Goal: Information Seeking & Learning: Find specific fact

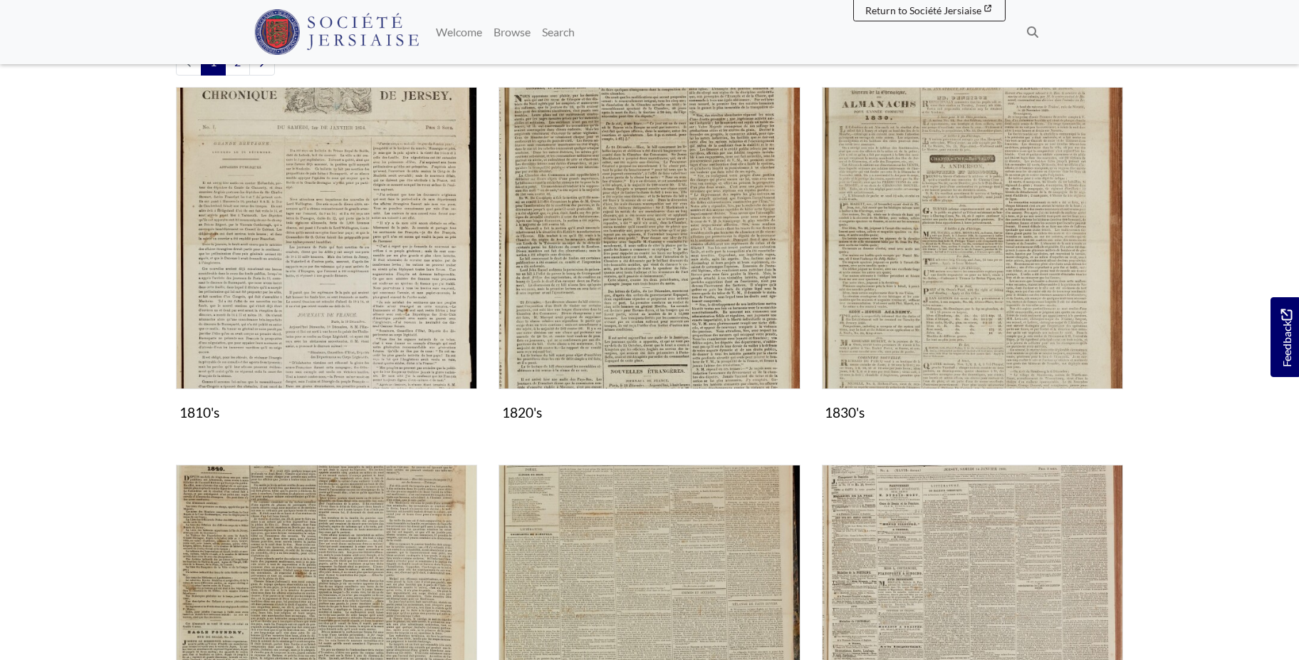
scroll to position [727, 0]
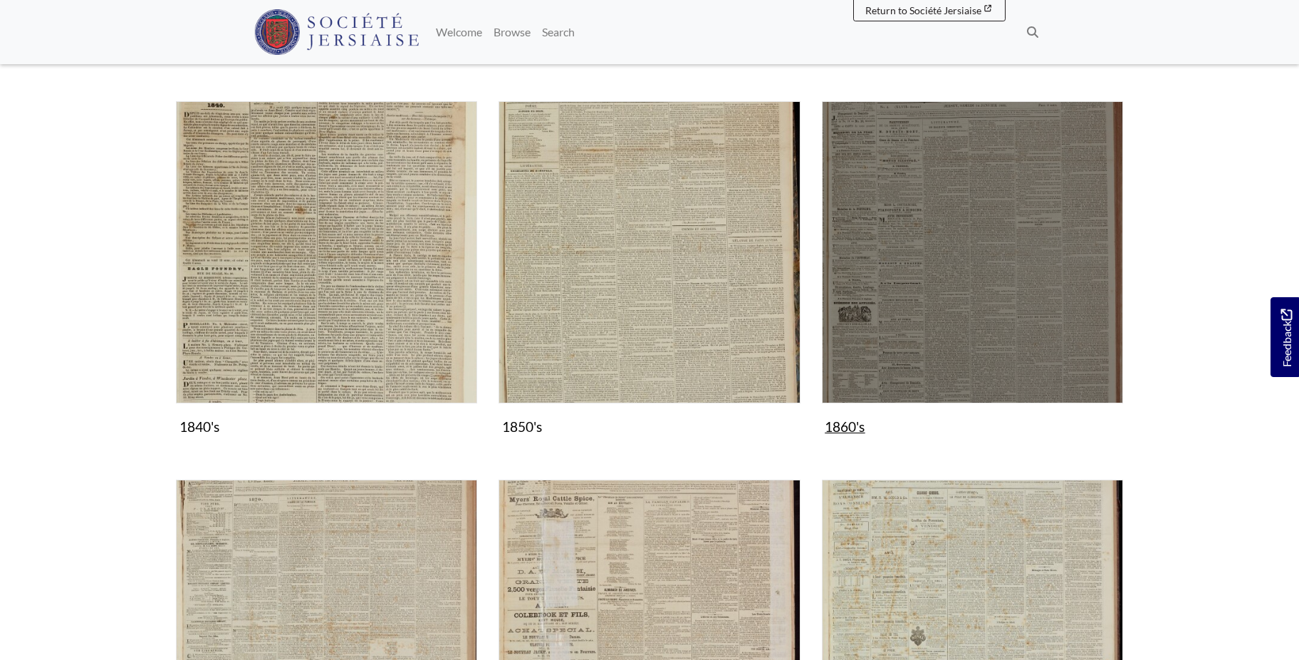
click at [958, 323] on img "Subcollection" at bounding box center [972, 251] width 301 height 301
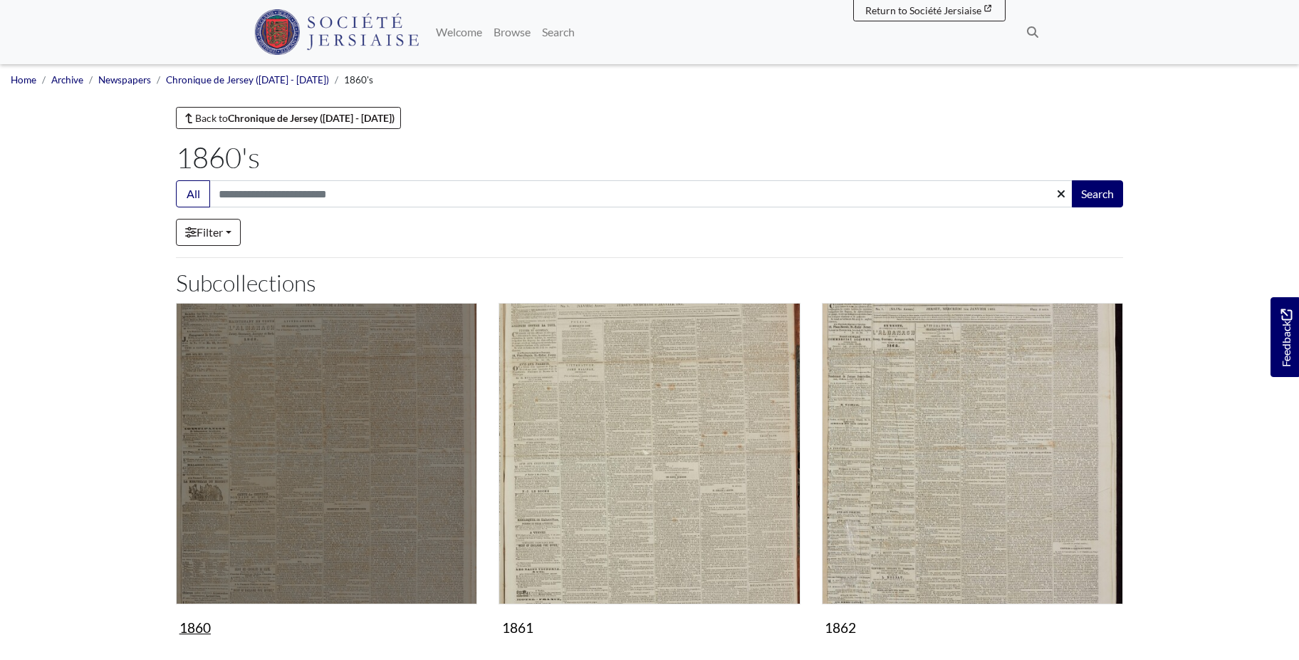
click at [386, 436] on img "Subcollection" at bounding box center [326, 453] width 301 height 301
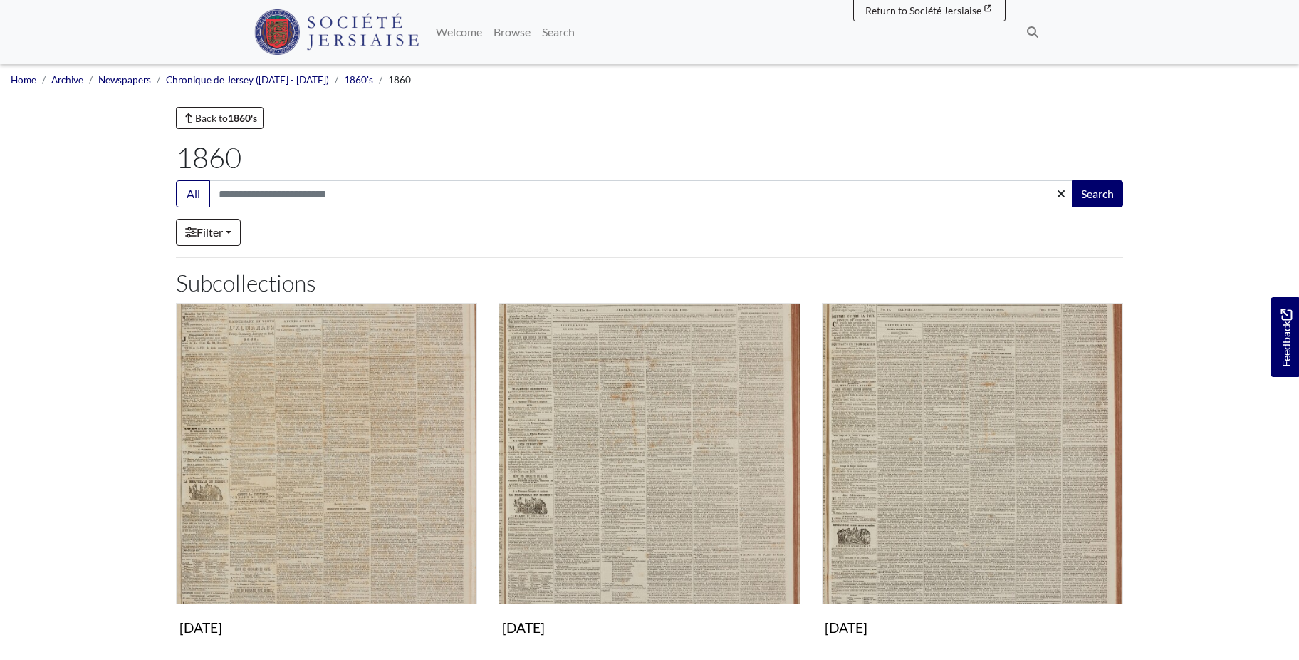
scroll to position [436, 0]
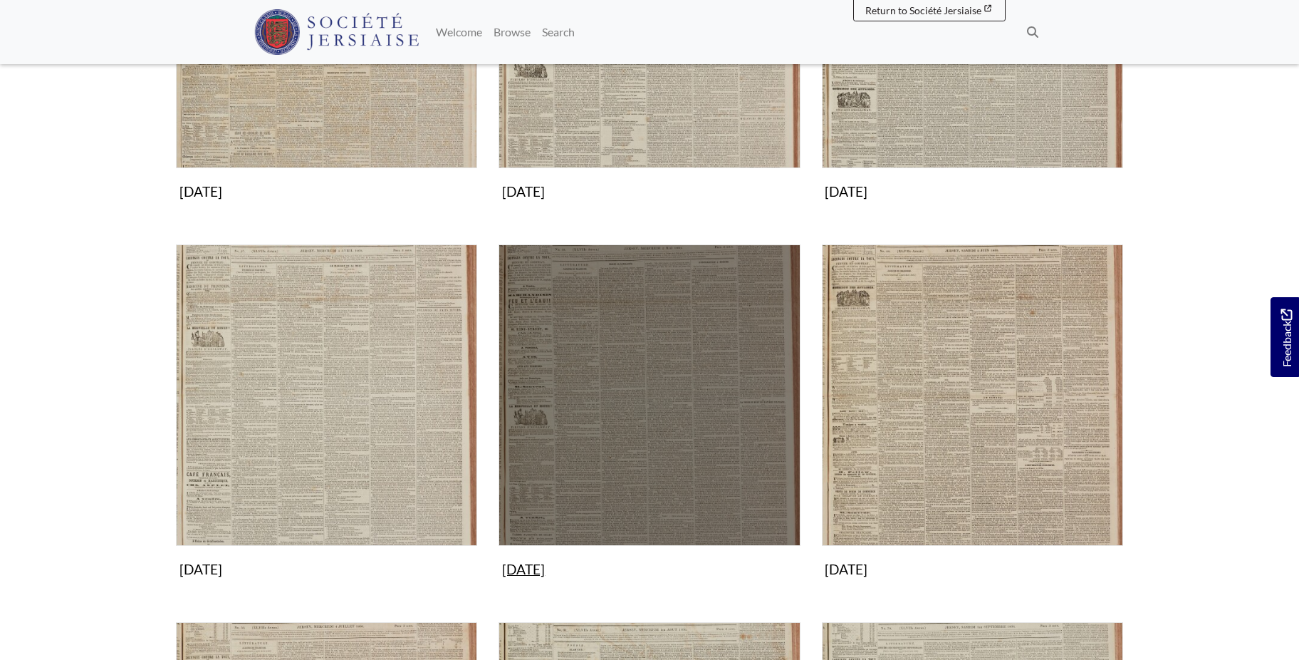
click at [662, 454] on img "Subcollection" at bounding box center [649, 394] width 301 height 301
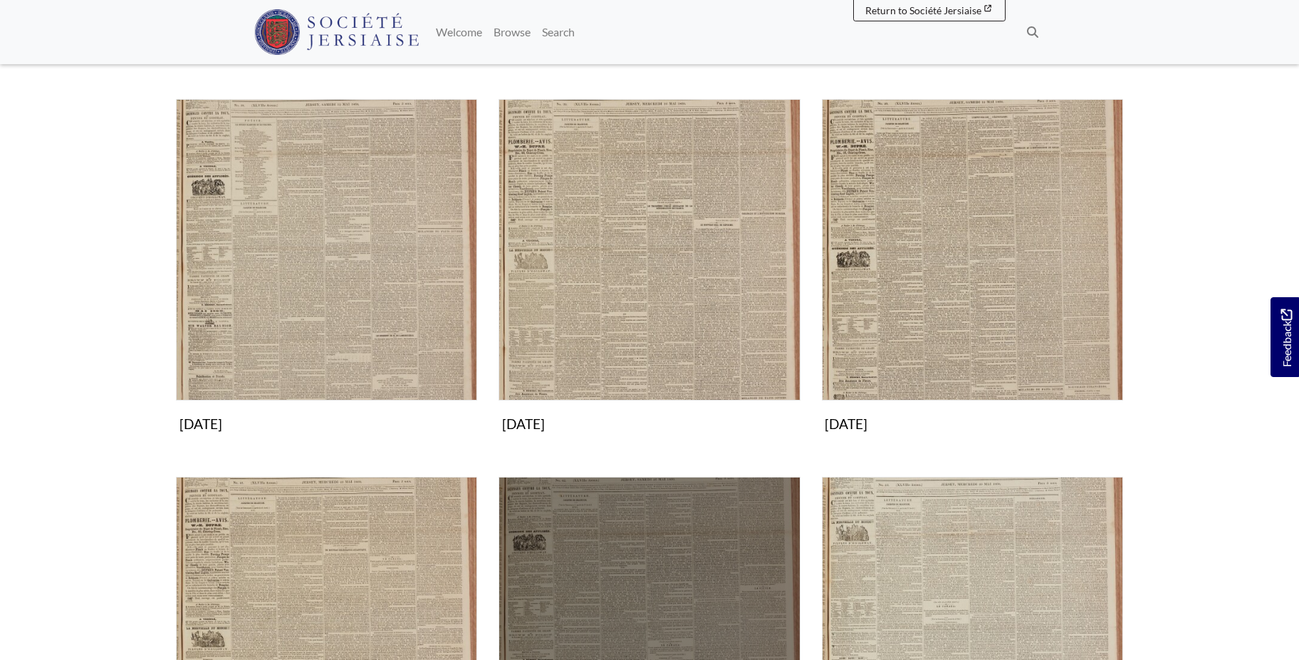
scroll to position [872, 0]
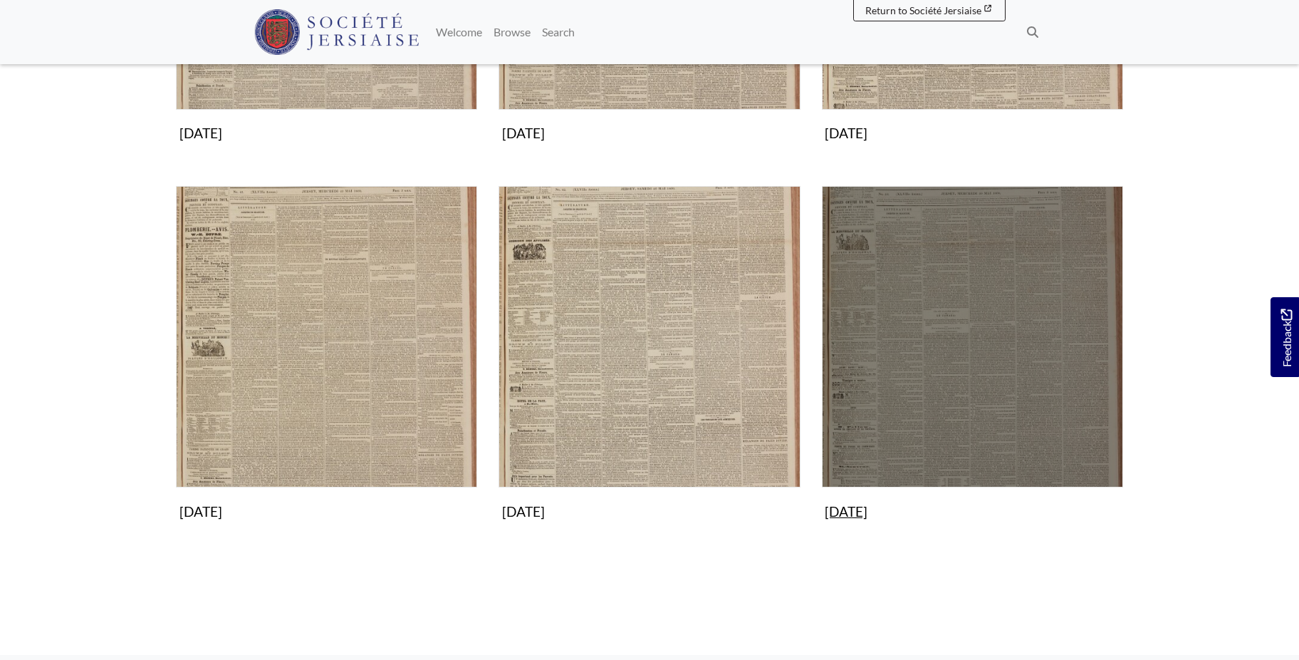
click at [930, 396] on img "Subcollection" at bounding box center [972, 336] width 301 height 301
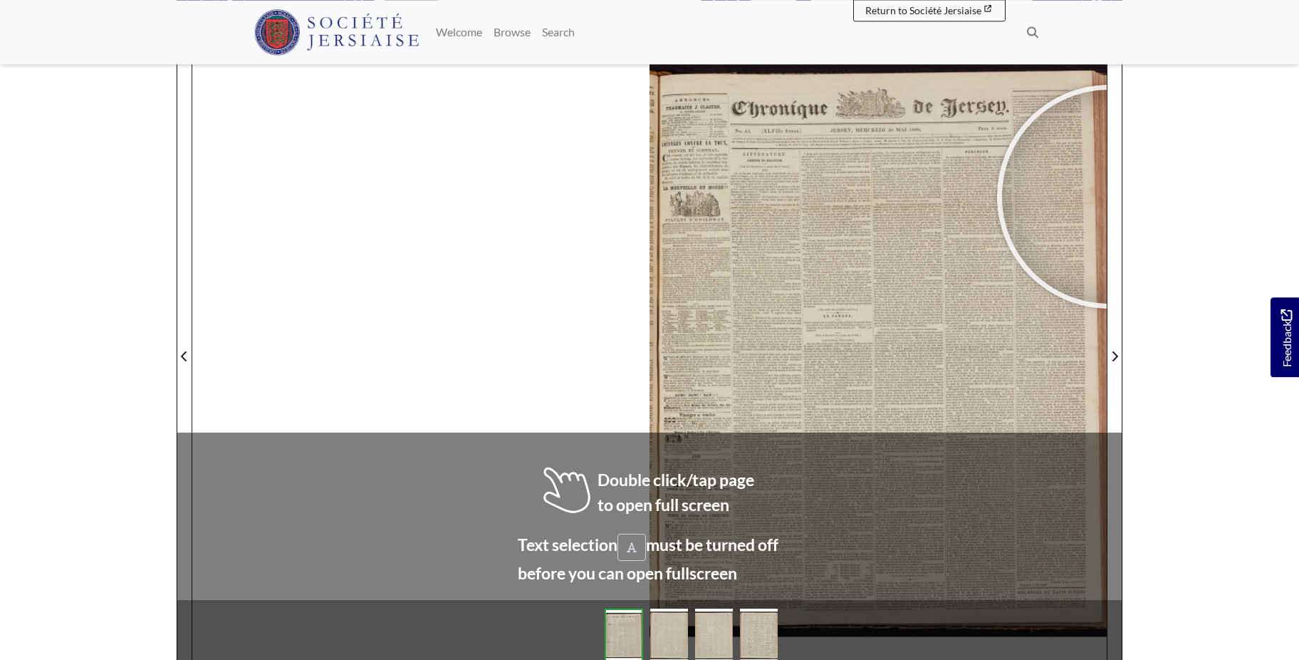
scroll to position [204, 0]
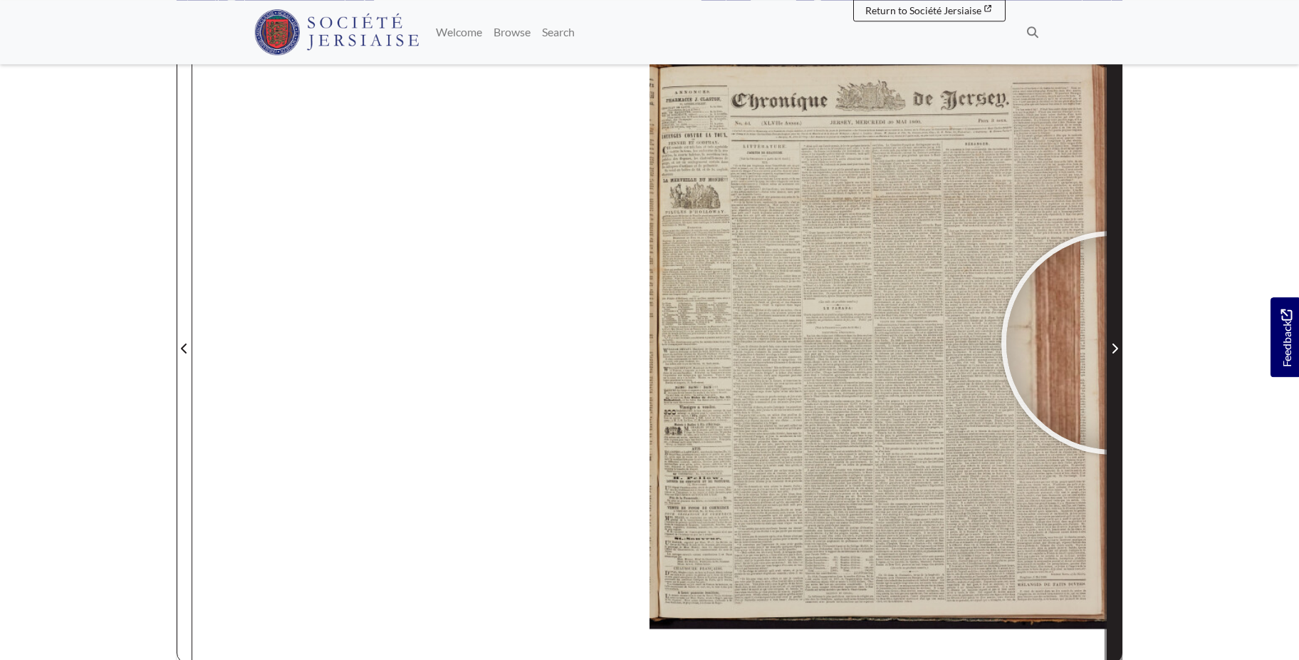
click at [1113, 343] on span "Next Page" at bounding box center [1115, 348] width 14 height 17
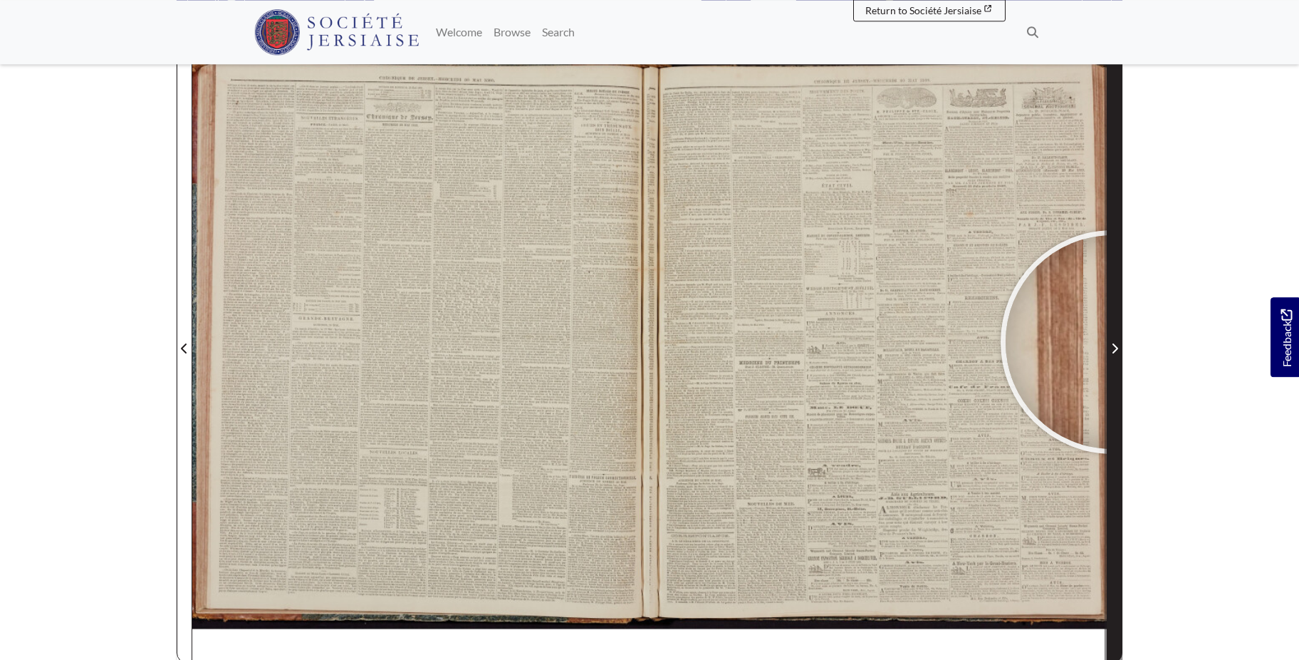
click at [1113, 342] on span "Next Page" at bounding box center [1115, 348] width 14 height 17
